Goal: Information Seeking & Learning: Learn about a topic

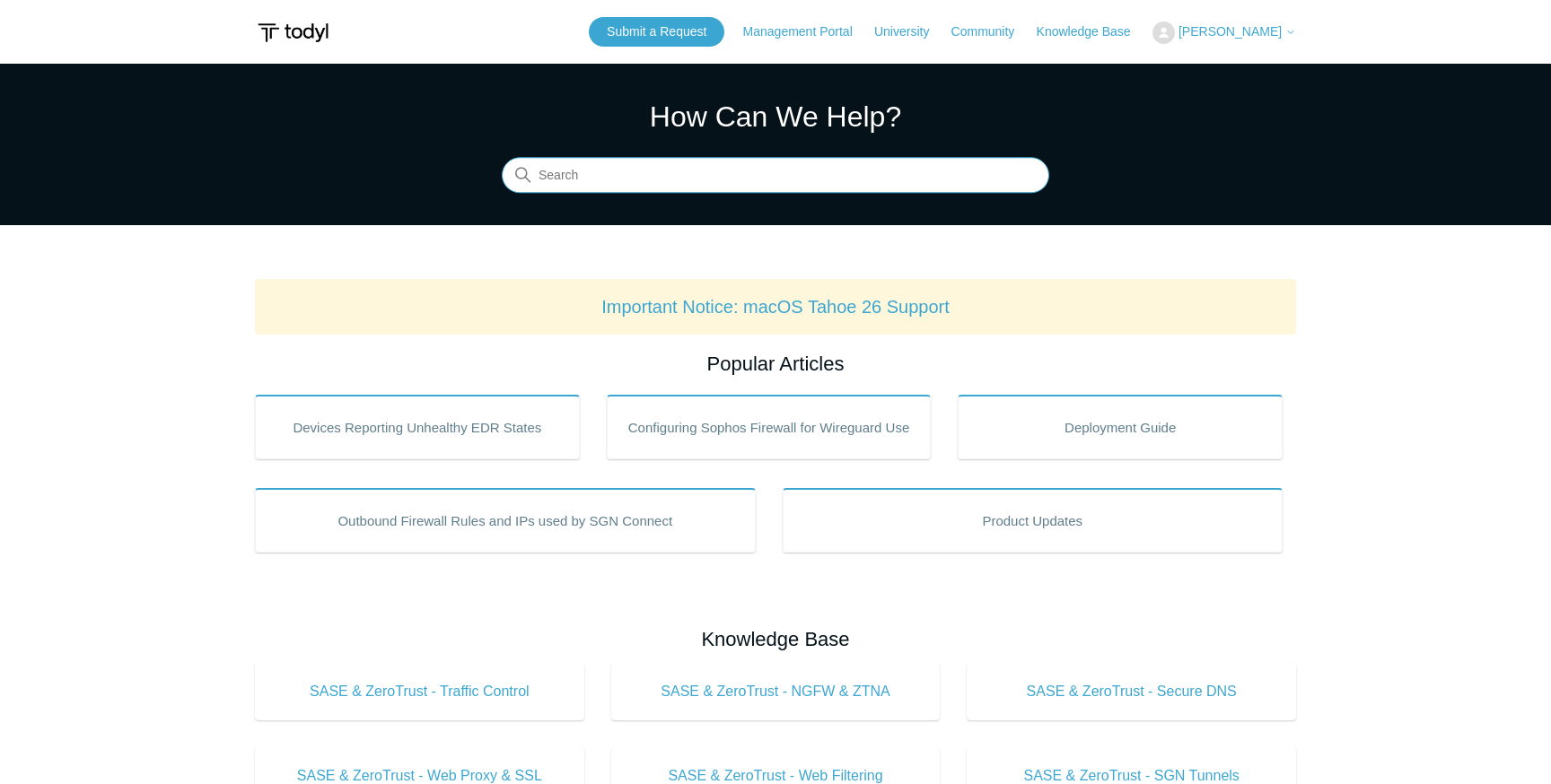
click at [638, 186] on input "Search" at bounding box center [776, 176] width 548 height 36
paste input "A secure connection to this site could not be established. Unable to contact re…"
type input "A secure connection to this site could not be established. Unable to contact re…"
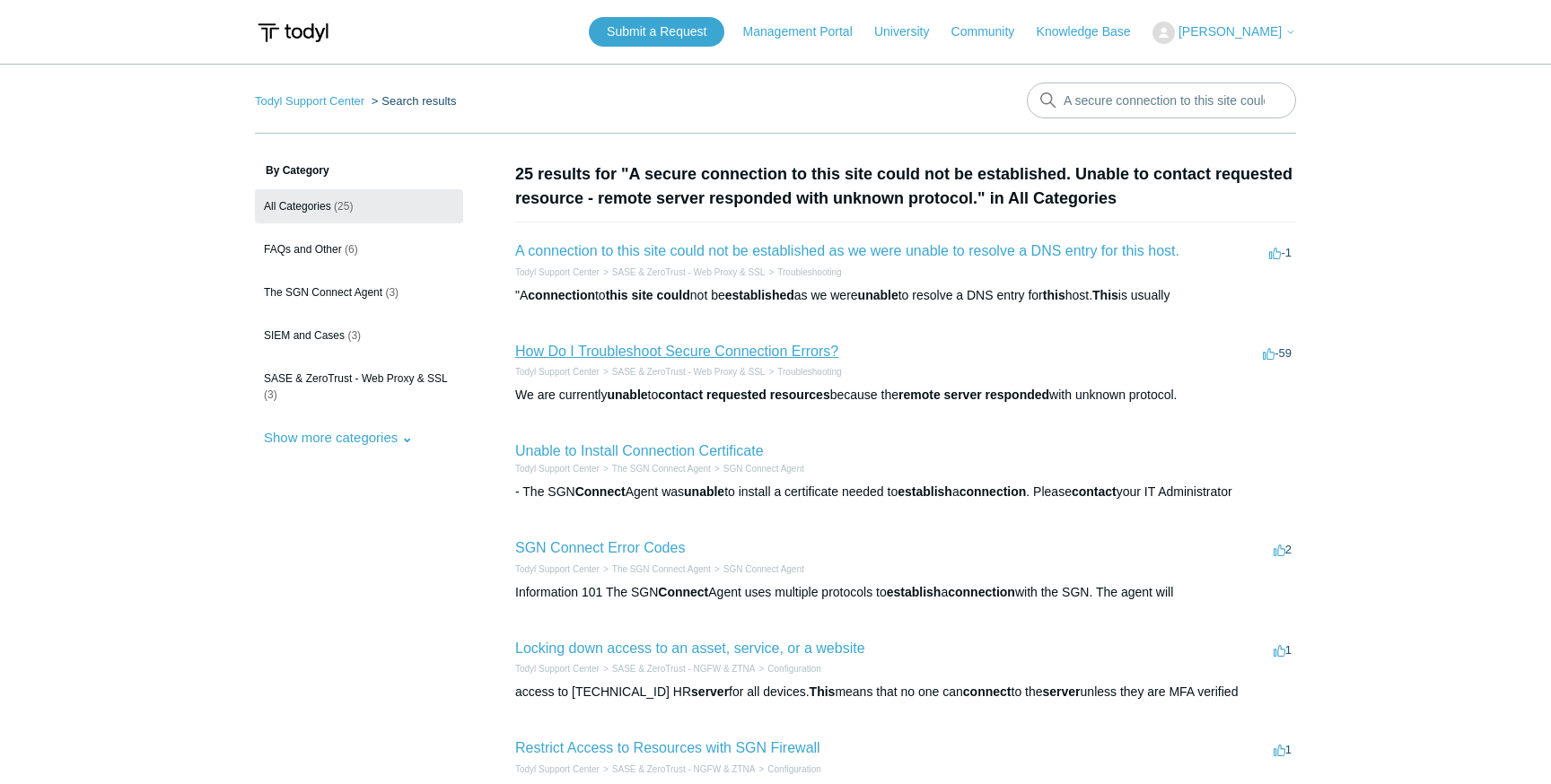
click at [783, 345] on link "How Do I Troubleshoot Secure Connection Errors?" at bounding box center [676, 351] width 323 height 15
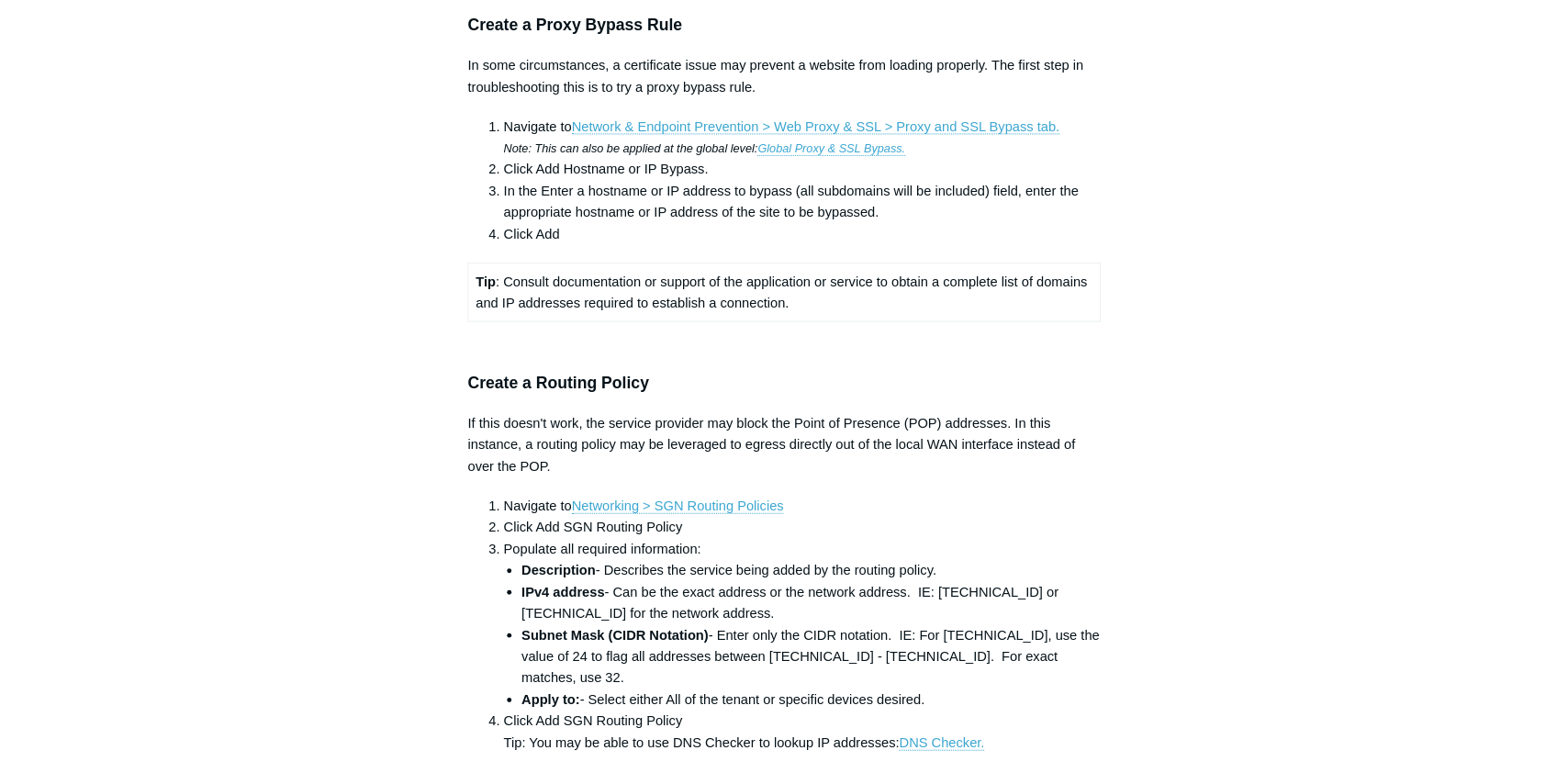
scroll to position [1460, 0]
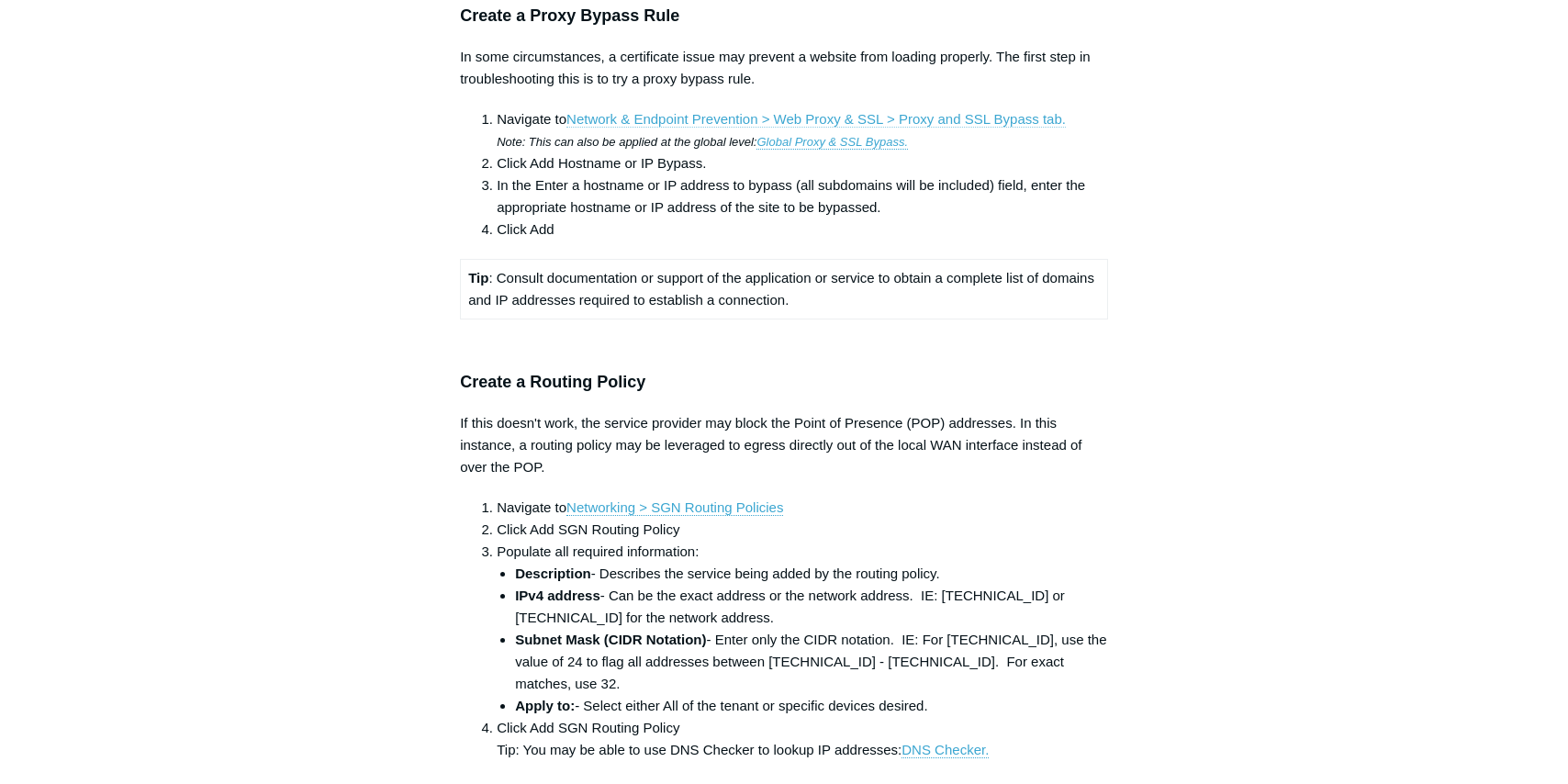
click at [662, 128] on link "Network & Endpoint Prevention > Web Proxy & SSL > Proxy and SSL Bypass tab." at bounding box center [816, 120] width 500 height 17
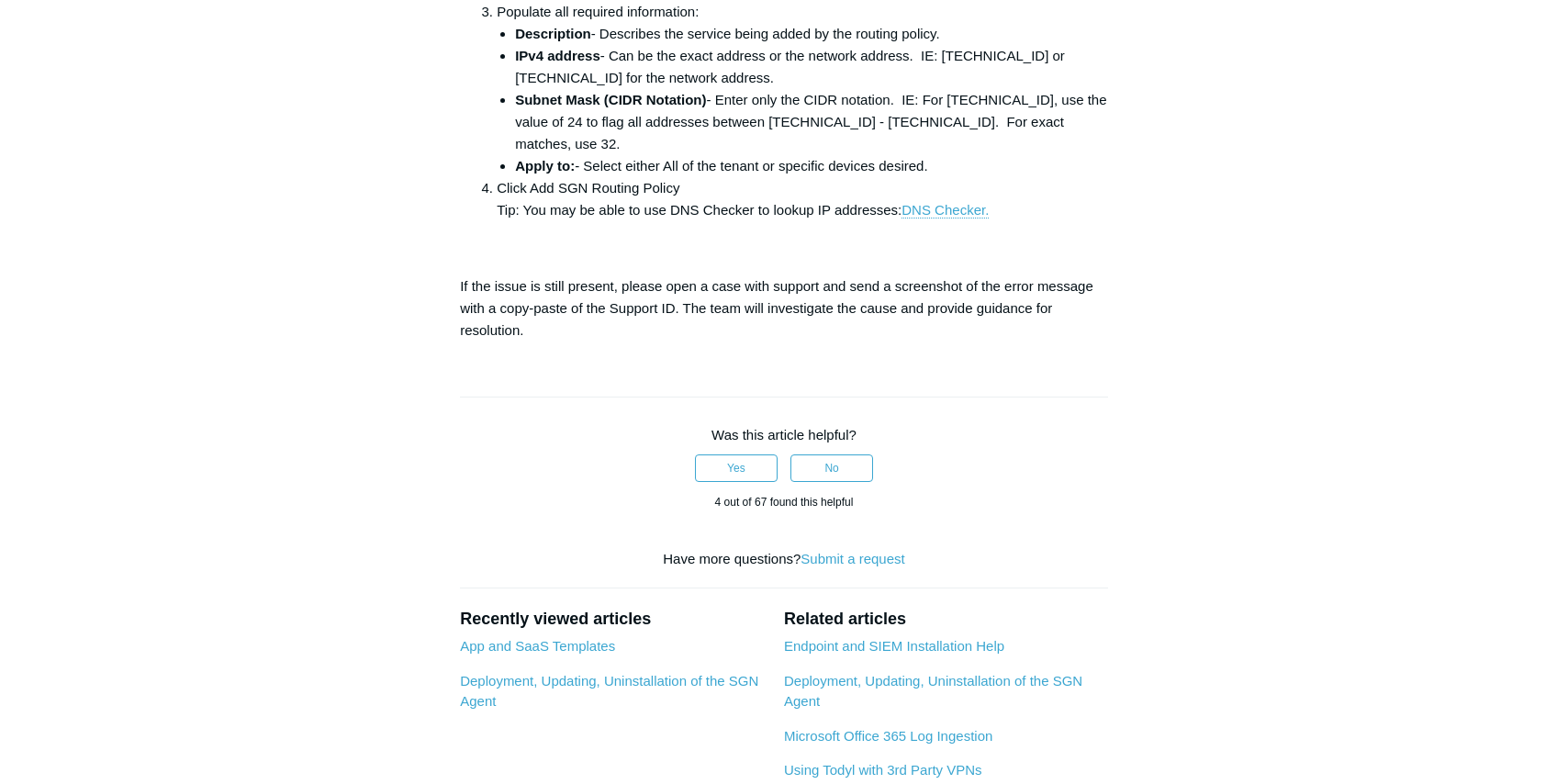
scroll to position [2034, 0]
